Goal: Check status

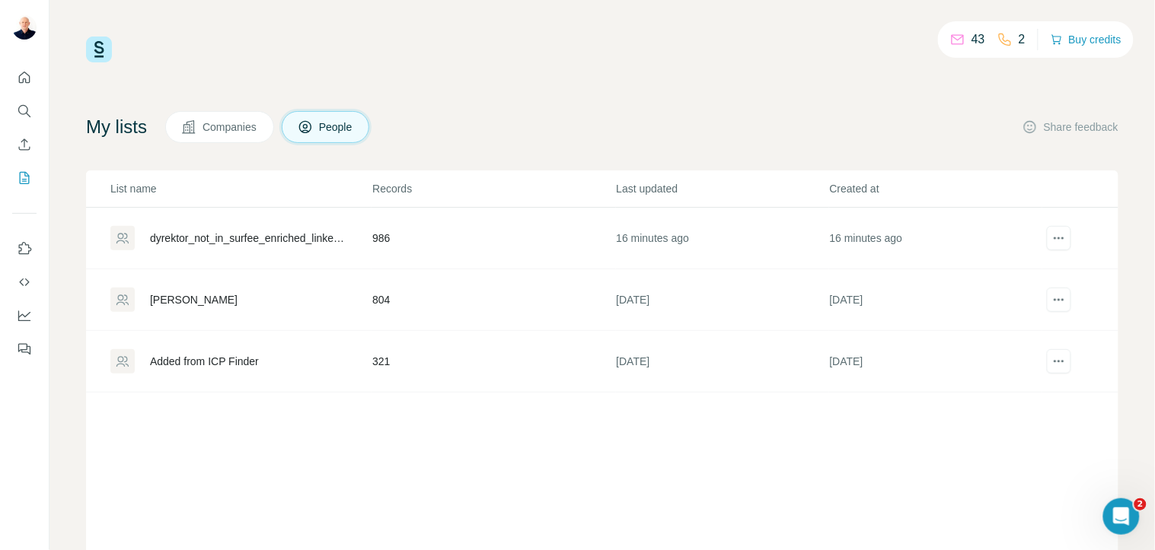
click at [613, 111] on div "My lists Companies People Share feedback" at bounding box center [602, 127] width 1032 height 32
click at [291, 234] on div "dyrektor_not_in_surfee_enriched_linkedin_fuzzy" at bounding box center [248, 238] width 196 height 15
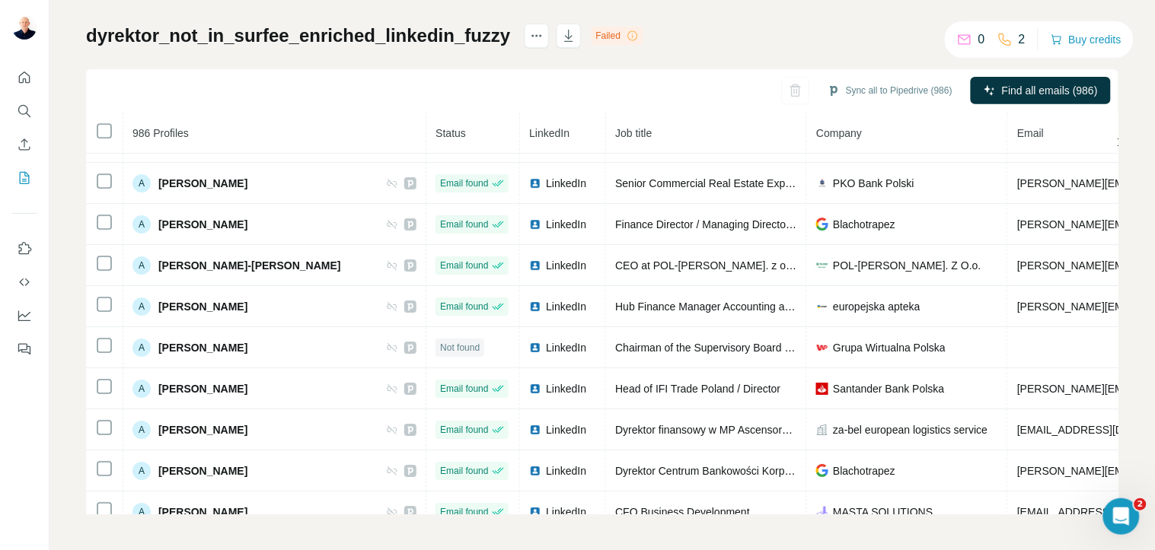
scroll to position [4640, 0]
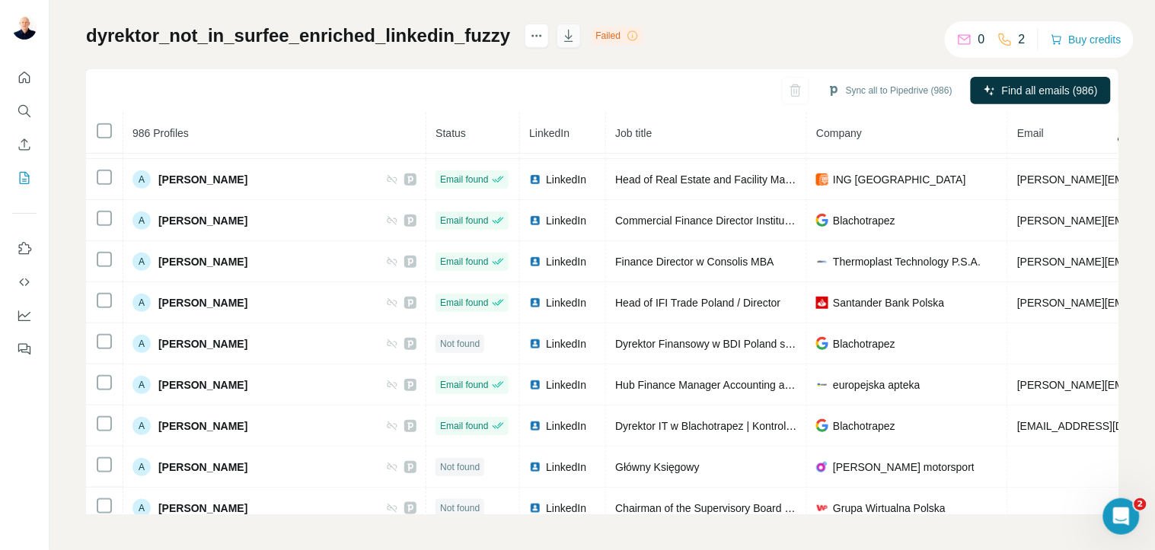
click at [565, 38] on icon "button" at bounding box center [569, 37] width 8 height 5
drag, startPoint x: 839, startPoint y: 502, endPoint x: 891, endPoint y: 49, distance: 456.0
click at [891, 49] on div "dyrektor_not_in_surfee_enriched_linkedin_fuzzy Failed Sync all to Pipedrive (98…" at bounding box center [602, 269] width 1032 height 491
click at [562, 89] on div "Sync all to Pipedrive (986) Find all emails (986)" at bounding box center [602, 90] width 1032 height 43
